Goal: Navigation & Orientation: Find specific page/section

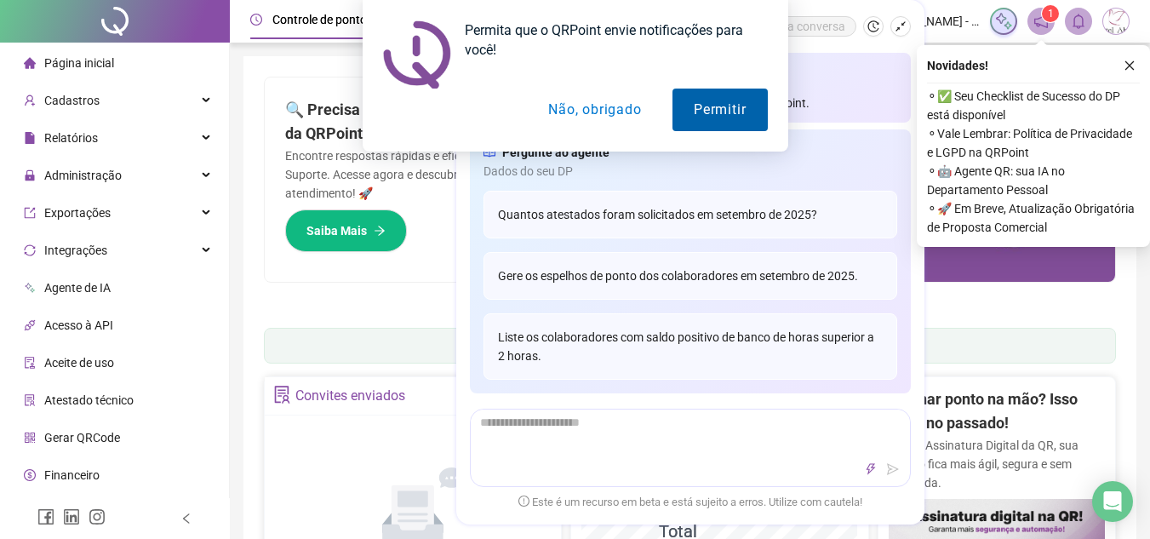
click at [729, 119] on button "Permitir" at bounding box center [719, 110] width 94 height 43
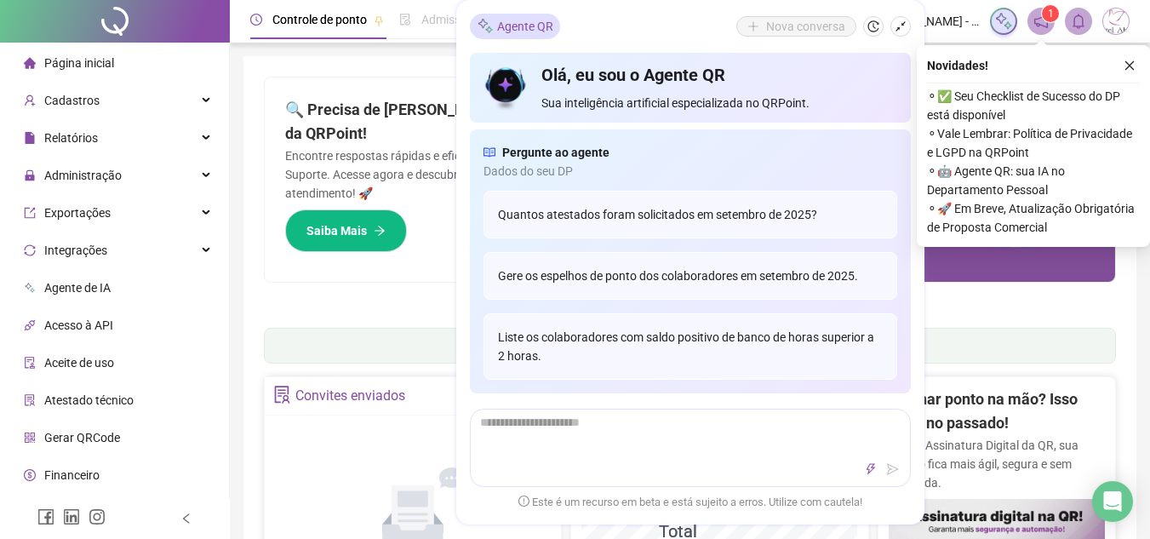
click at [357, 309] on div "Pague o QRPoint com Cartão de Crédito Sua assinatura: mais segurança, prática e…" at bounding box center [690, 196] width 852 height 238
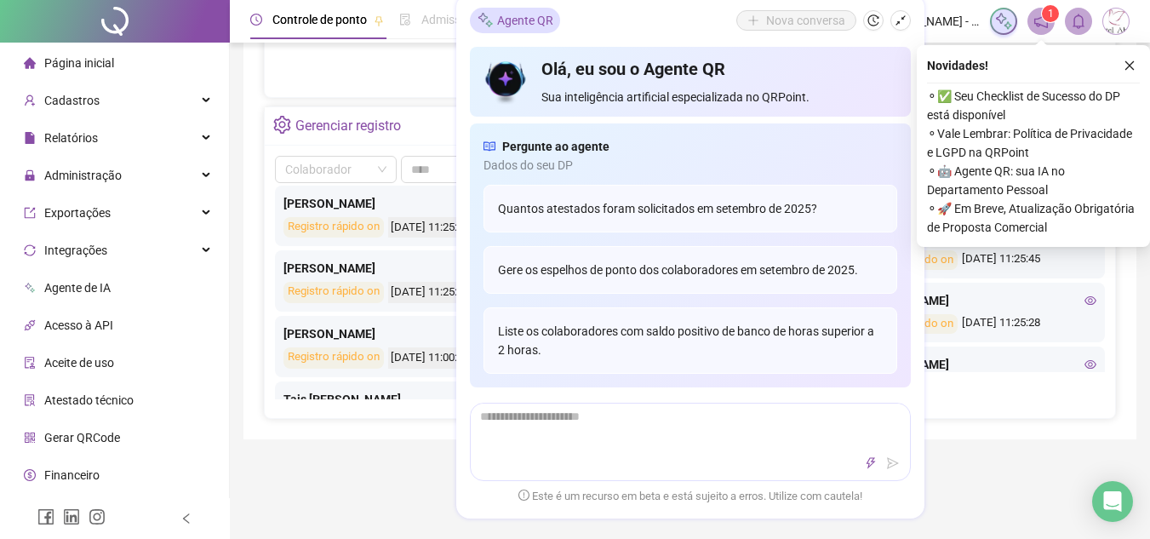
scroll to position [170, 0]
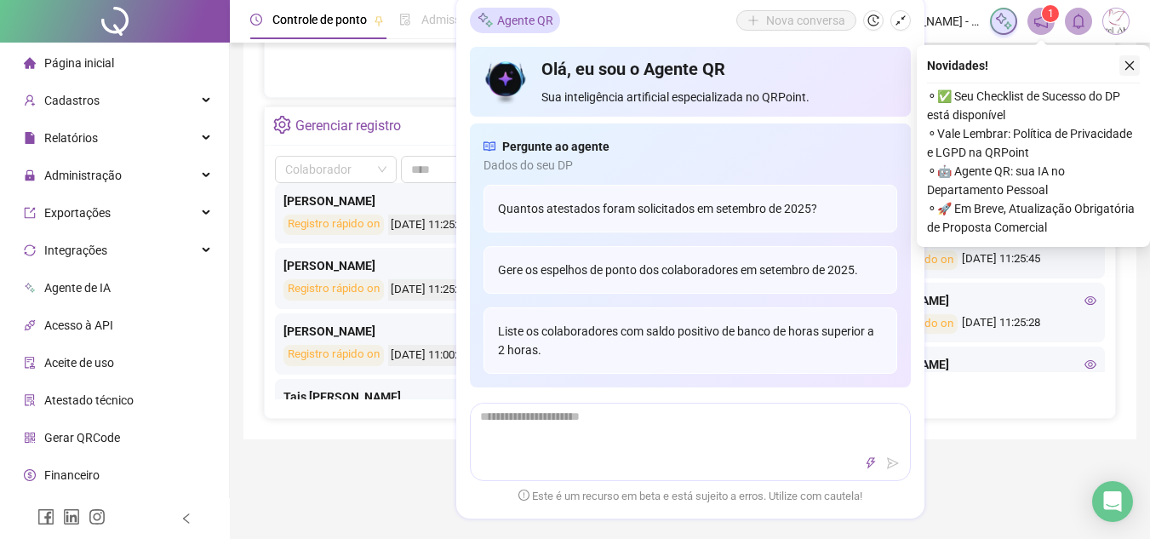
click at [1128, 64] on icon "close" at bounding box center [1129, 66] width 12 height 12
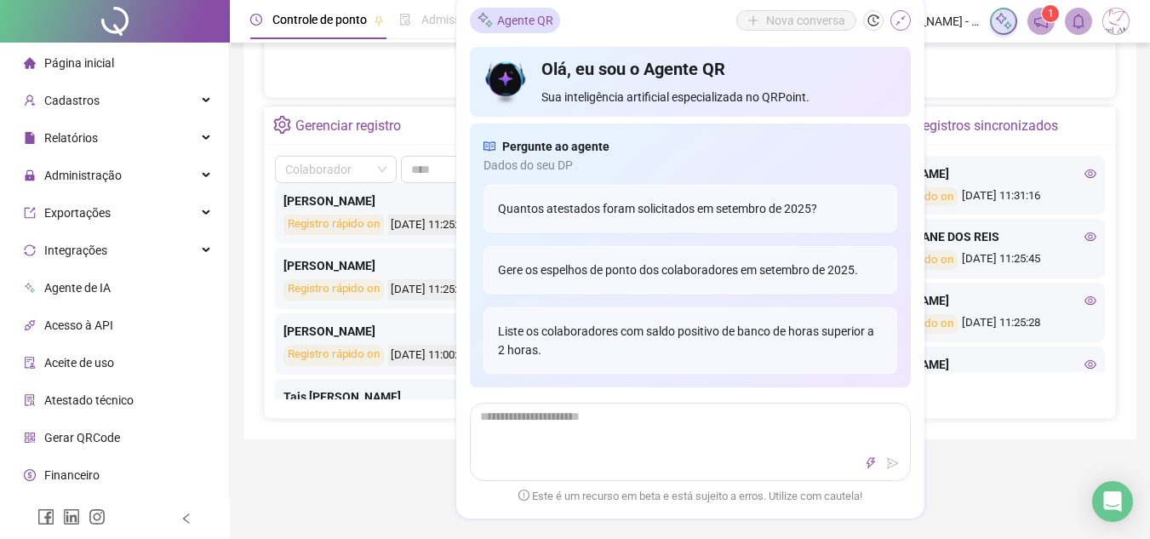
click at [897, 24] on icon "shrink" at bounding box center [900, 20] width 12 height 12
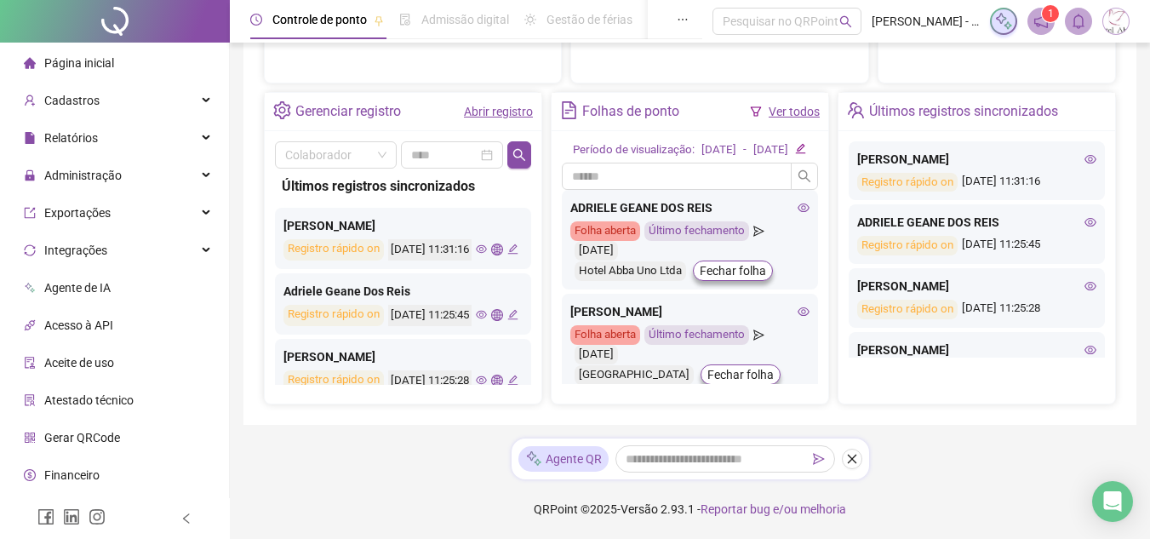
scroll to position [627, 0]
click at [800, 105] on link "Ver todos" at bounding box center [793, 112] width 51 height 14
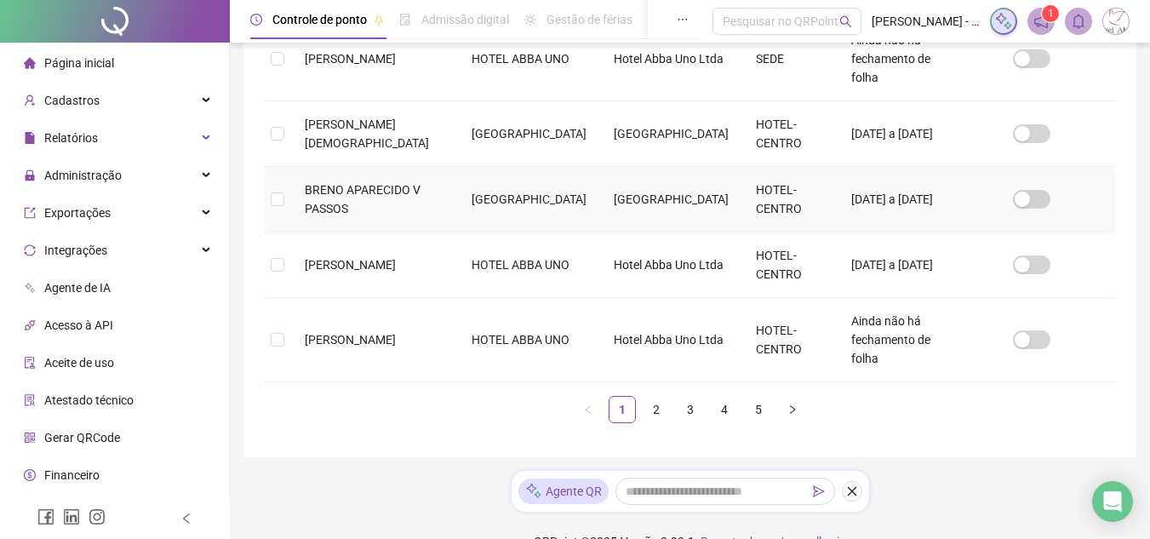
scroll to position [687, 0]
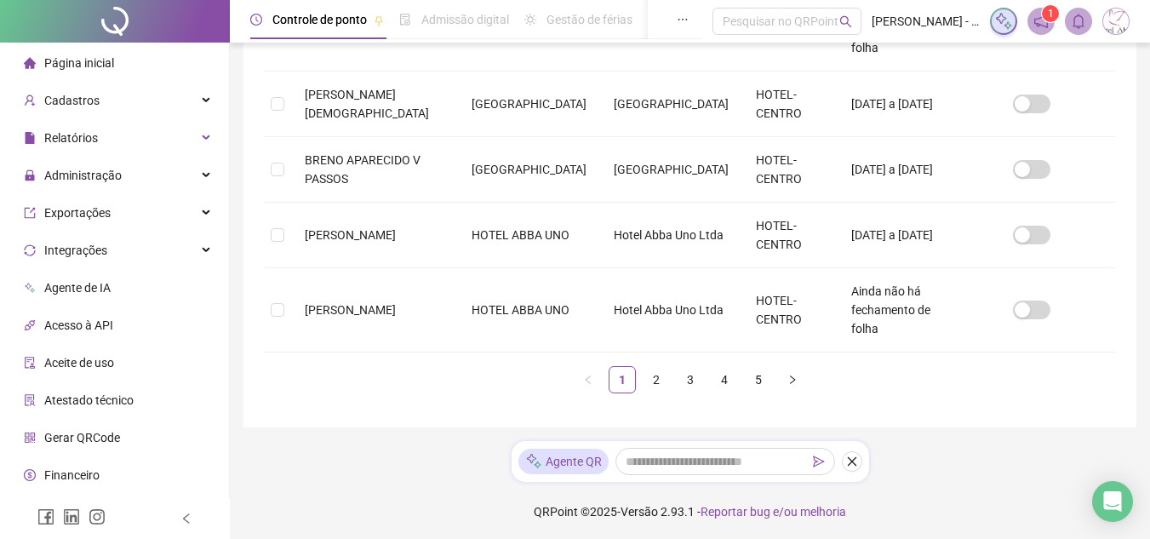
drag, startPoint x: 652, startPoint y: 380, endPoint x: 544, endPoint y: 295, distance: 137.0
click at [652, 380] on link "2" at bounding box center [656, 380] width 26 height 26
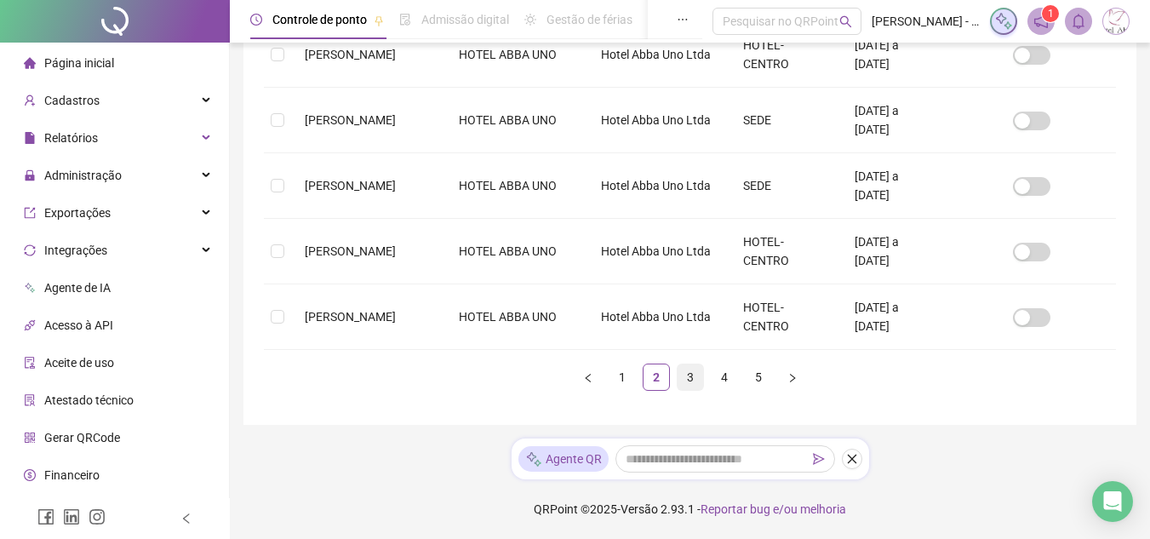
click at [680, 376] on link "3" at bounding box center [690, 377] width 26 height 26
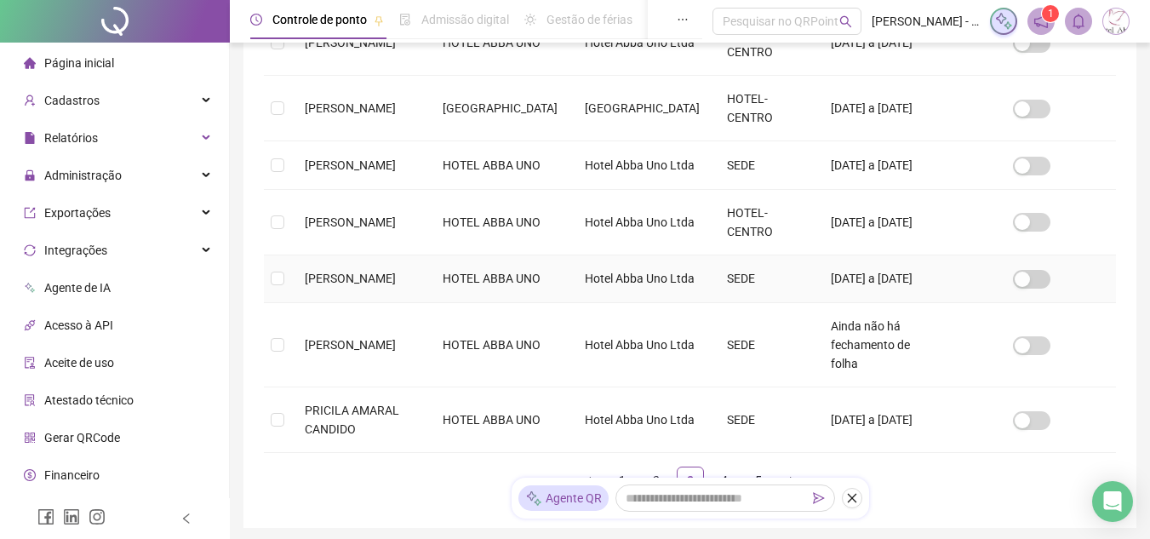
scroll to position [675, 0]
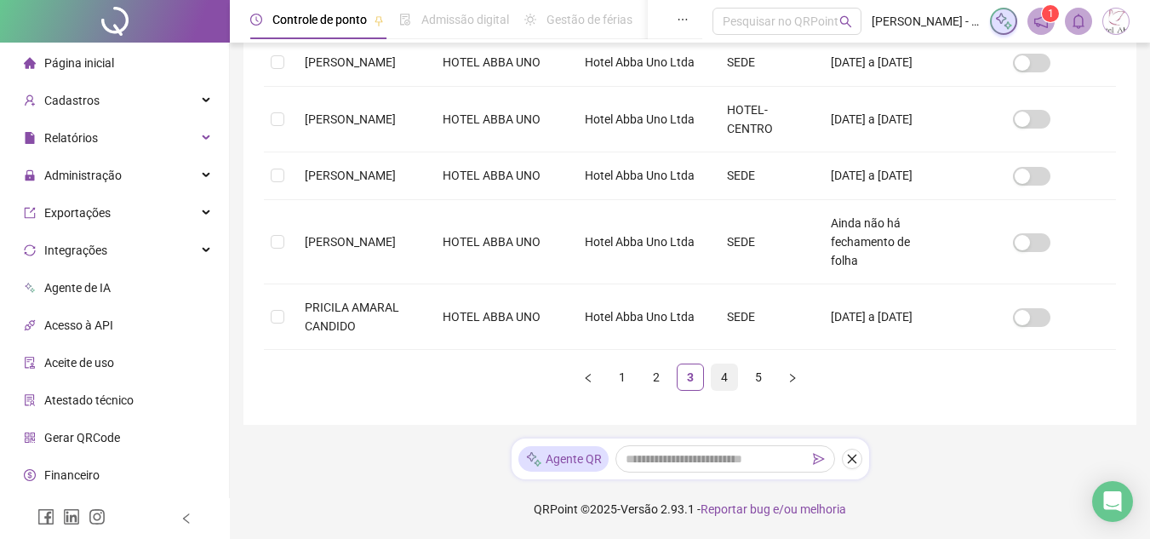
click at [724, 390] on link "4" at bounding box center [724, 377] width 26 height 26
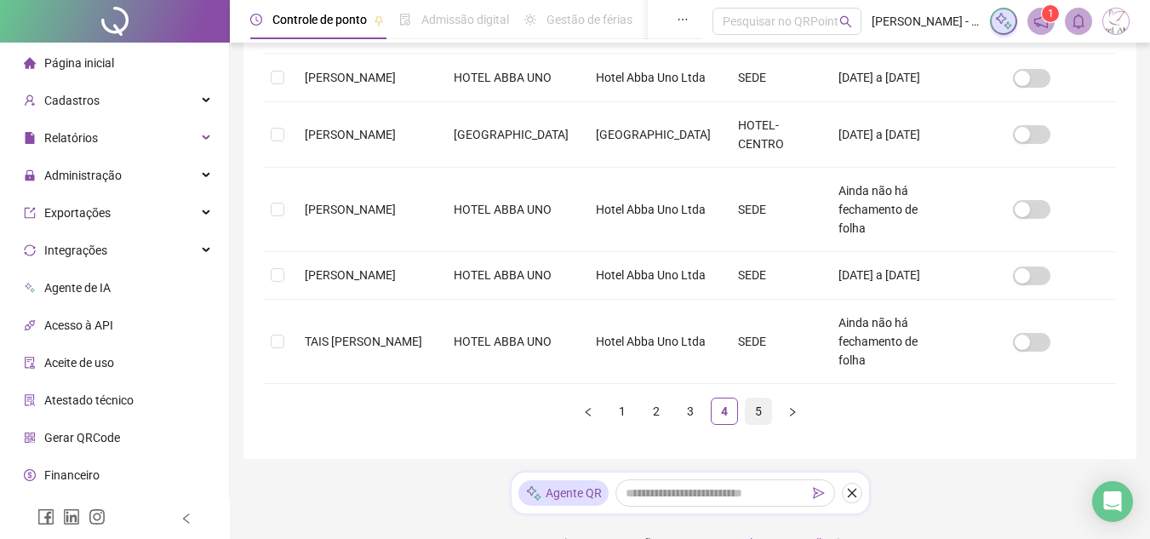
click at [757, 398] on link "5" at bounding box center [758, 411] width 26 height 26
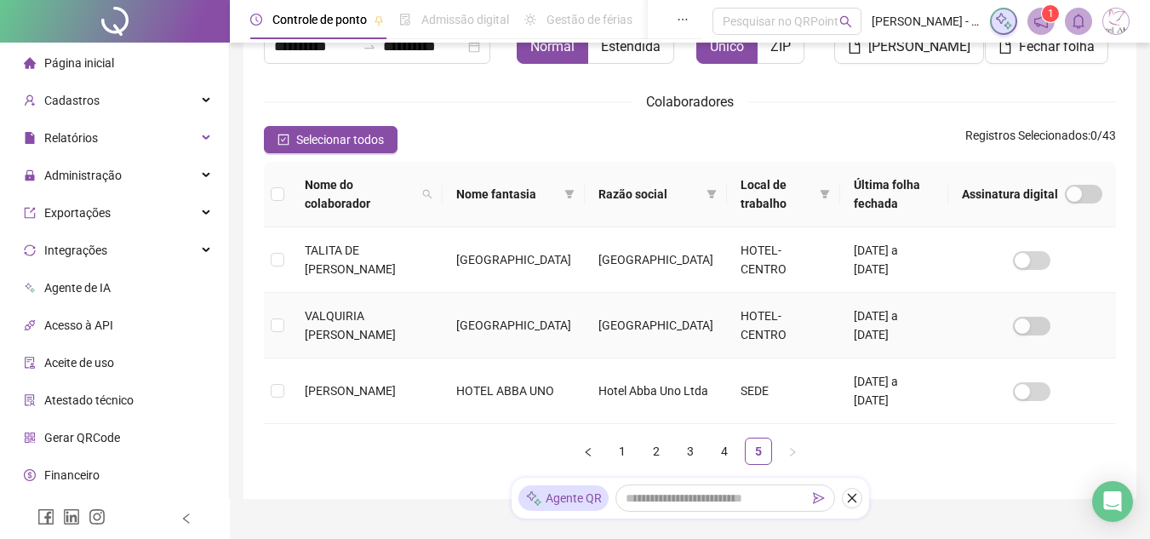
scroll to position [58, 0]
